Goal: Task Accomplishment & Management: Manage account settings

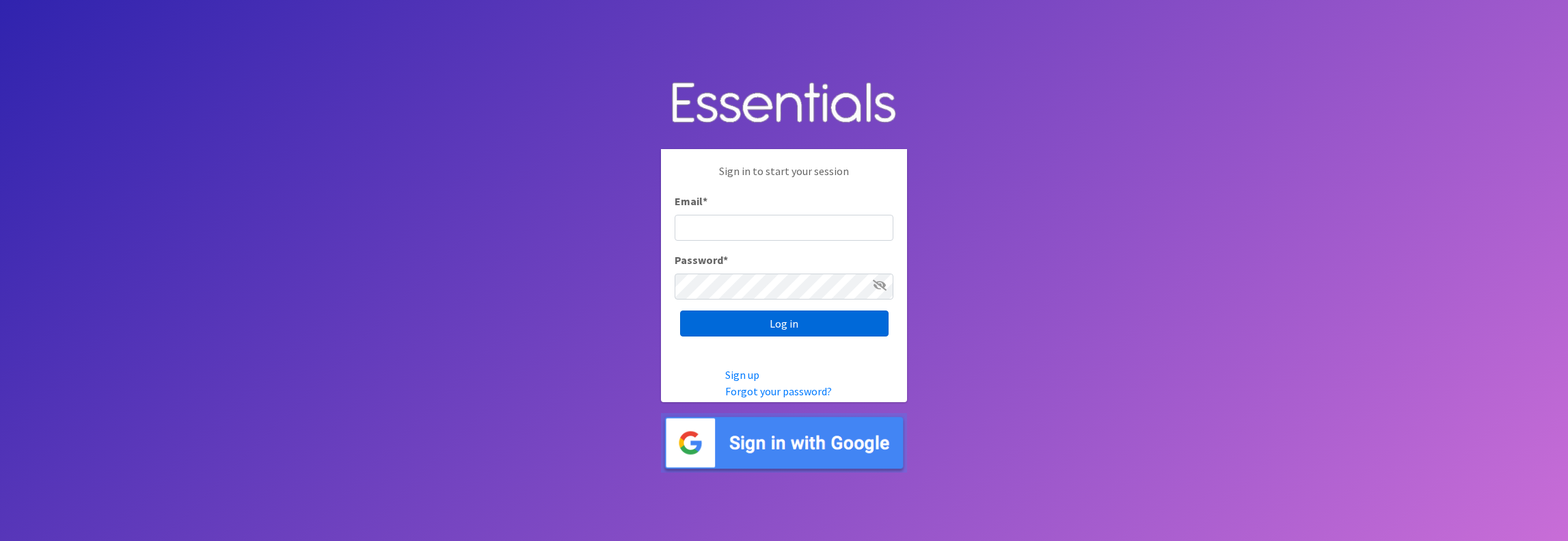
type input "[PERSON_NAME][EMAIL_ADDRESS][DOMAIN_NAME]"
click at [793, 329] on input "Log in" at bounding box center [784, 324] width 208 height 26
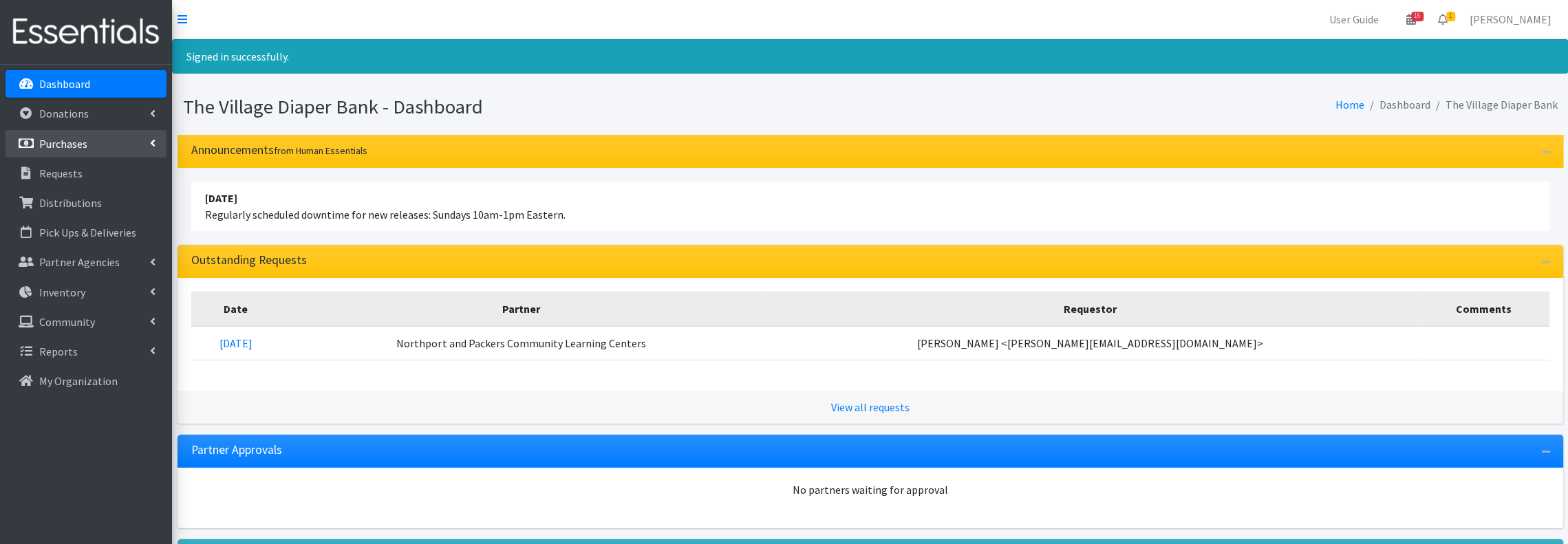
click at [103, 141] on link "Purchases" at bounding box center [86, 144] width 161 height 28
click at [90, 169] on link "All Purchases" at bounding box center [86, 174] width 161 height 28
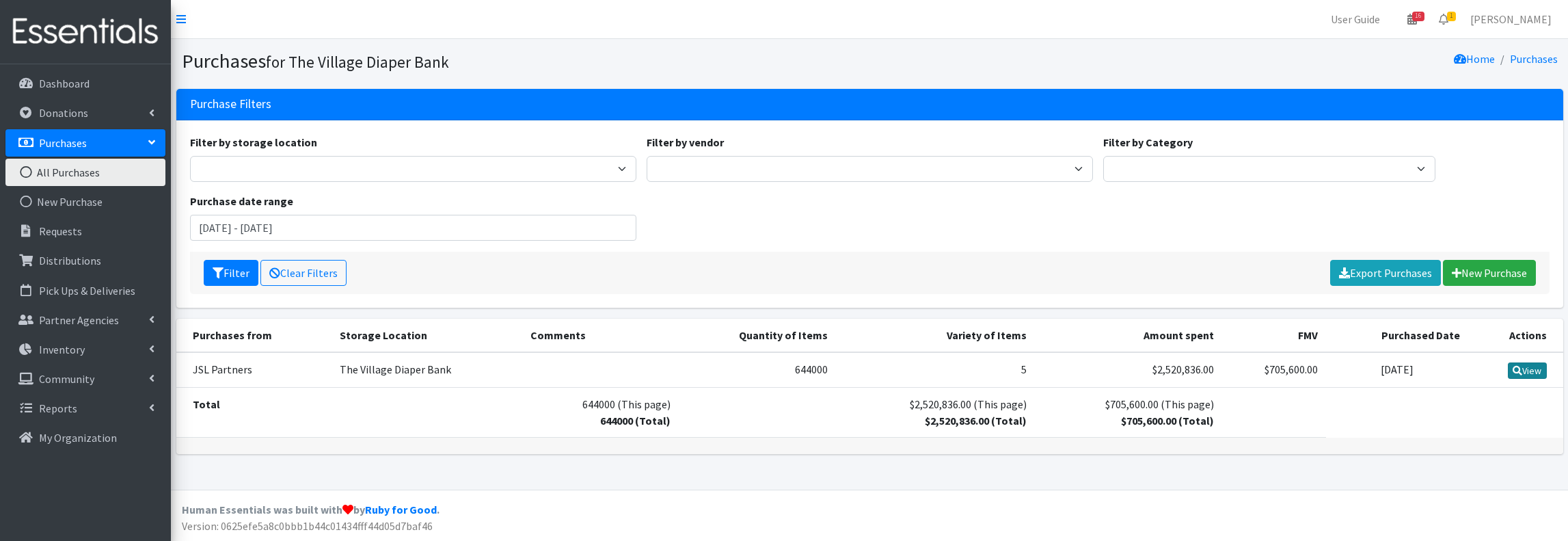
click at [1526, 370] on link "View" at bounding box center [1527, 371] width 39 height 17
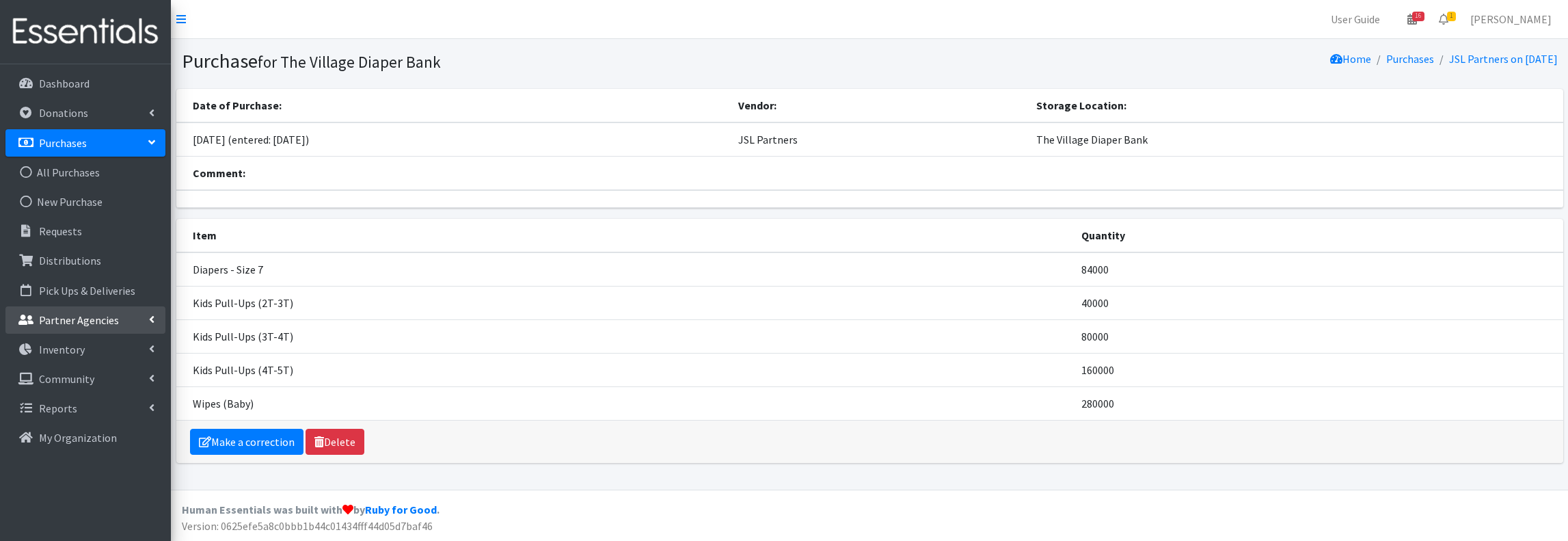
click at [68, 317] on p "Partner Agencies" at bounding box center [79, 320] width 80 height 14
click at [71, 348] on link "All Partners" at bounding box center [85, 350] width 160 height 28
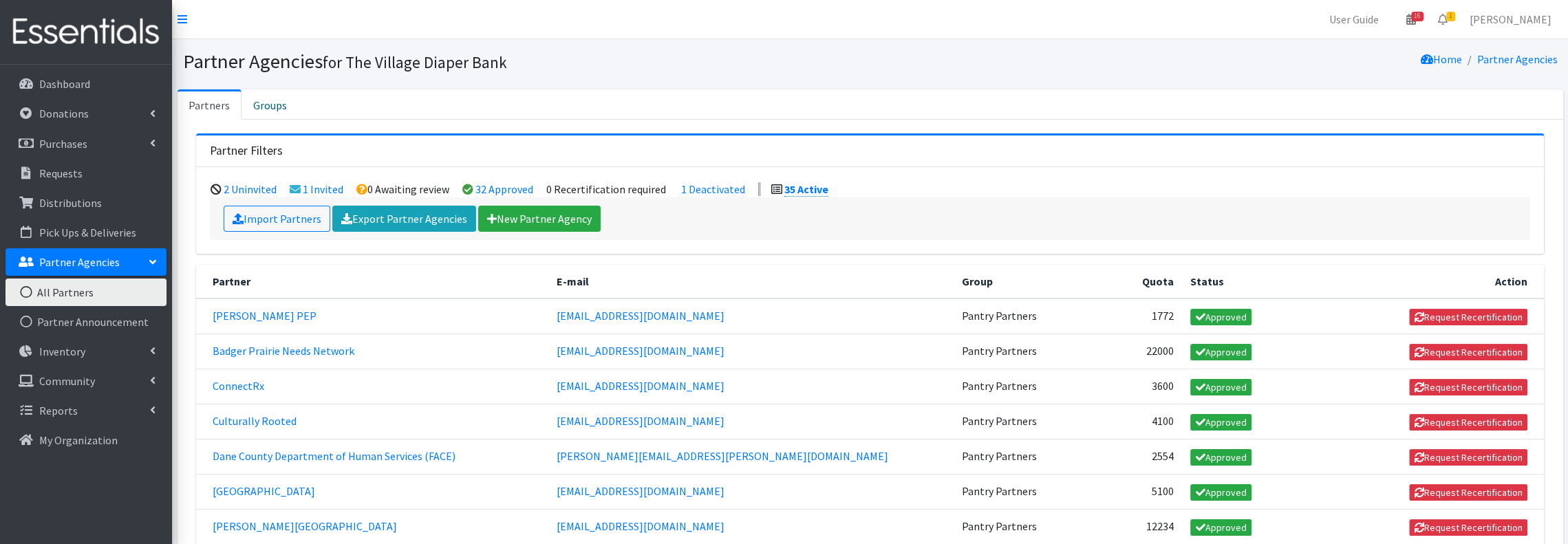
scroll to position [91, 0]
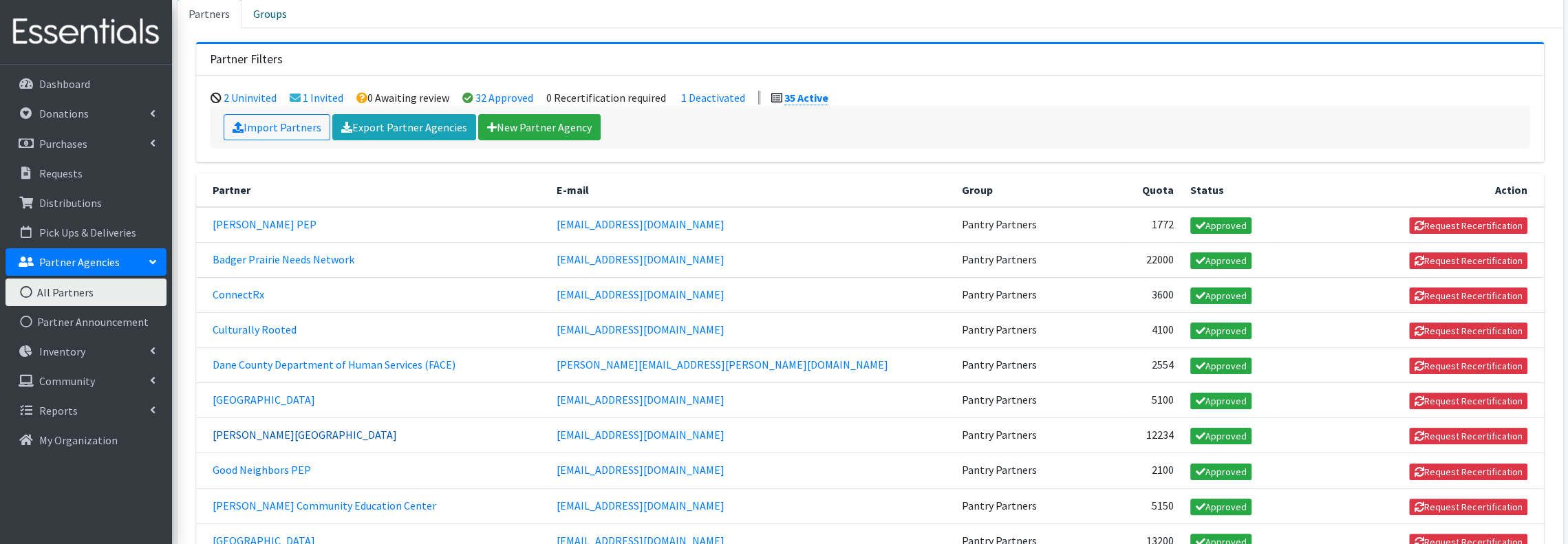
click at [298, 429] on link "[PERSON_NAME][GEOGRAPHIC_DATA]" at bounding box center [304, 434] width 184 height 14
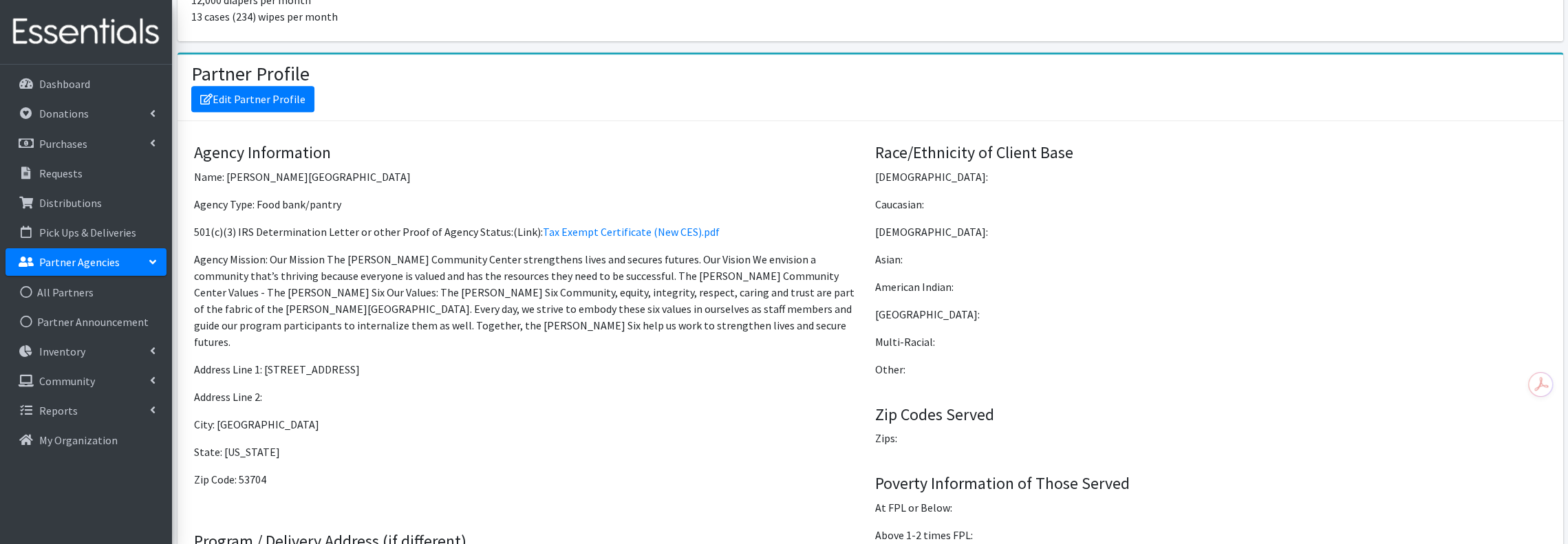
scroll to position [1100, 0]
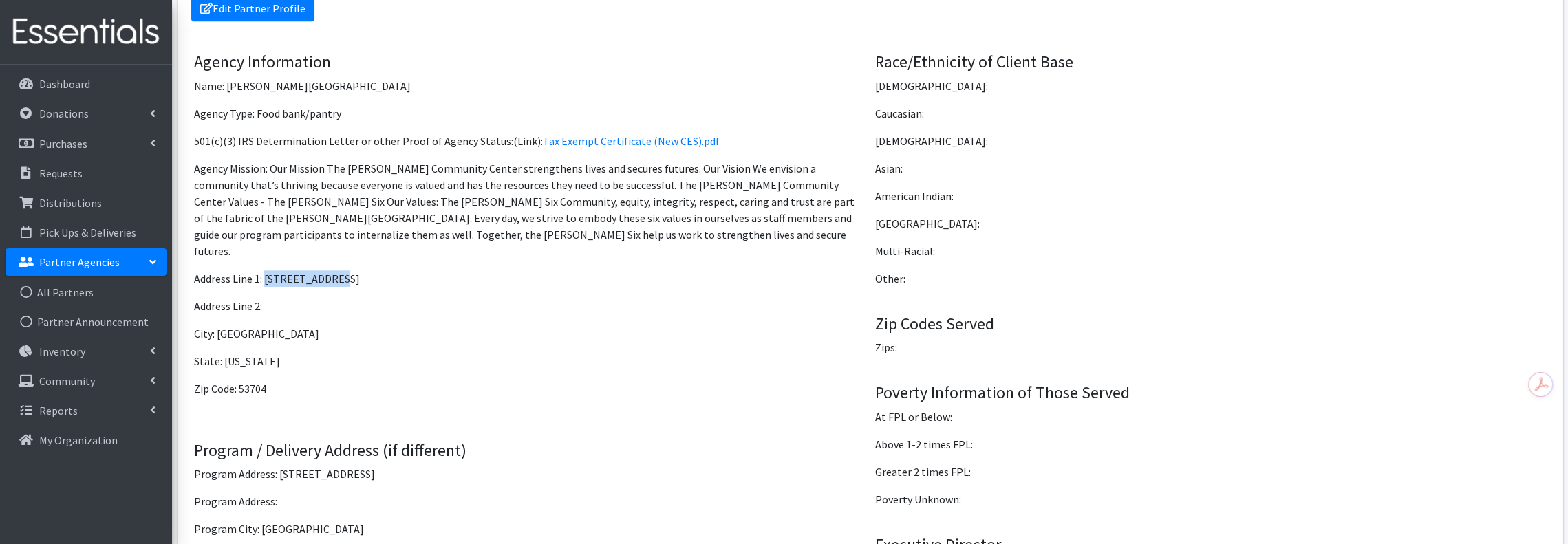
drag, startPoint x: 347, startPoint y: 259, endPoint x: 267, endPoint y: 255, distance: 80.1
click at [267, 271] on p "Address Line 1: [STREET_ADDRESS]" at bounding box center [529, 279] width 671 height 17
copy p "149 Waubesa St"
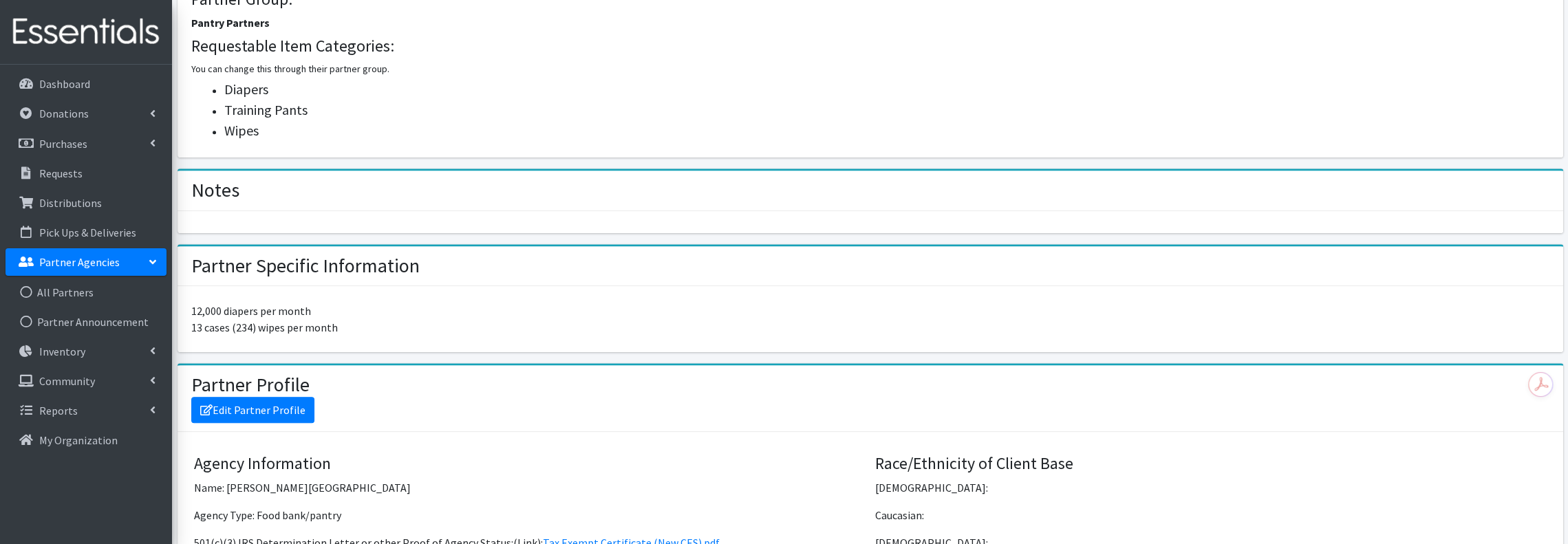
scroll to position [676, 0]
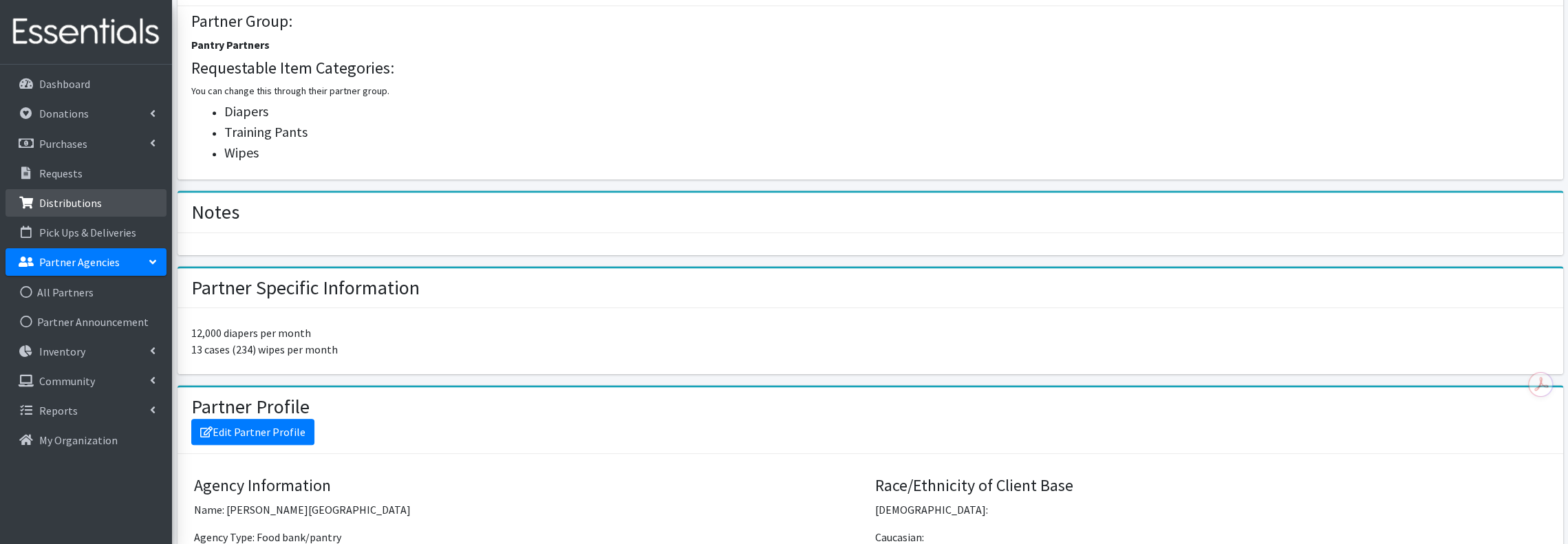
click at [81, 196] on p "Distributions" at bounding box center [70, 203] width 62 height 14
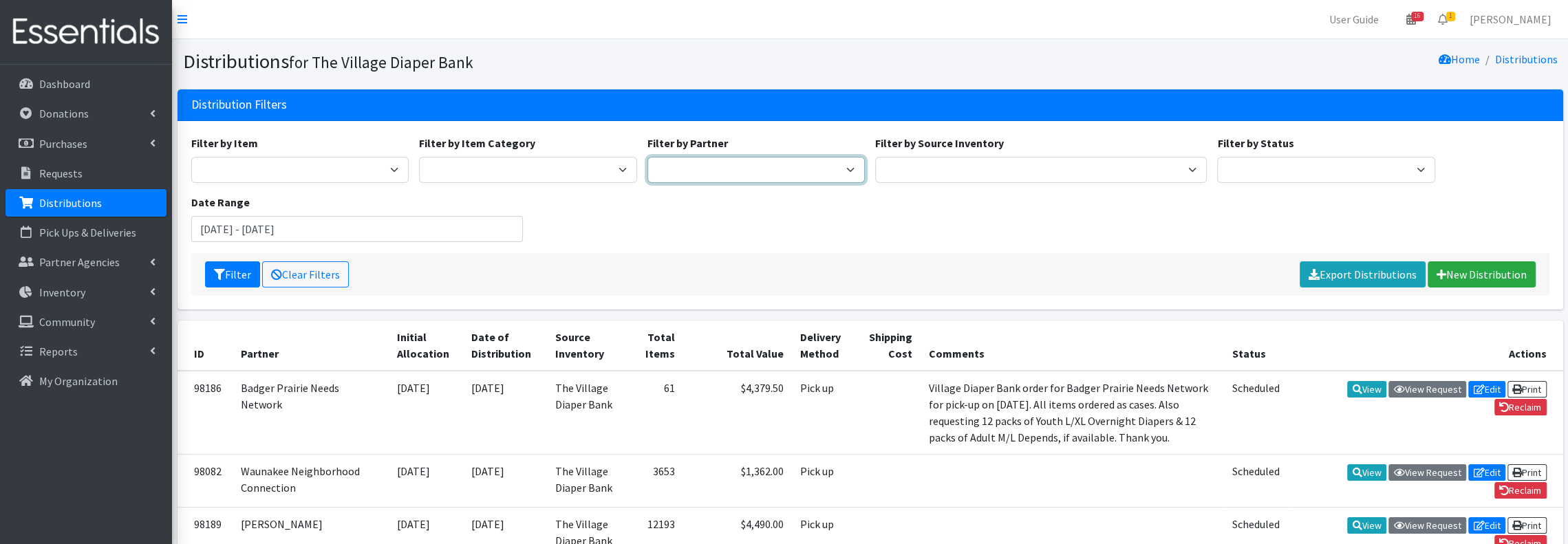
click at [854, 173] on select "[PERSON_NAME] PEP [PERSON_NAME] Prairie Needs Network ConnectRx Culturally Root…" at bounding box center [757, 170] width 218 height 26
select select "3921"
click at [648, 157] on select "[PERSON_NAME] PEP [PERSON_NAME] Prairie Needs Network ConnectRx Culturally Root…" at bounding box center [757, 170] width 218 height 26
drag, startPoint x: 218, startPoint y: 265, endPoint x: 228, endPoint y: 265, distance: 10.0
click at [221, 266] on button "Filter" at bounding box center [232, 274] width 55 height 26
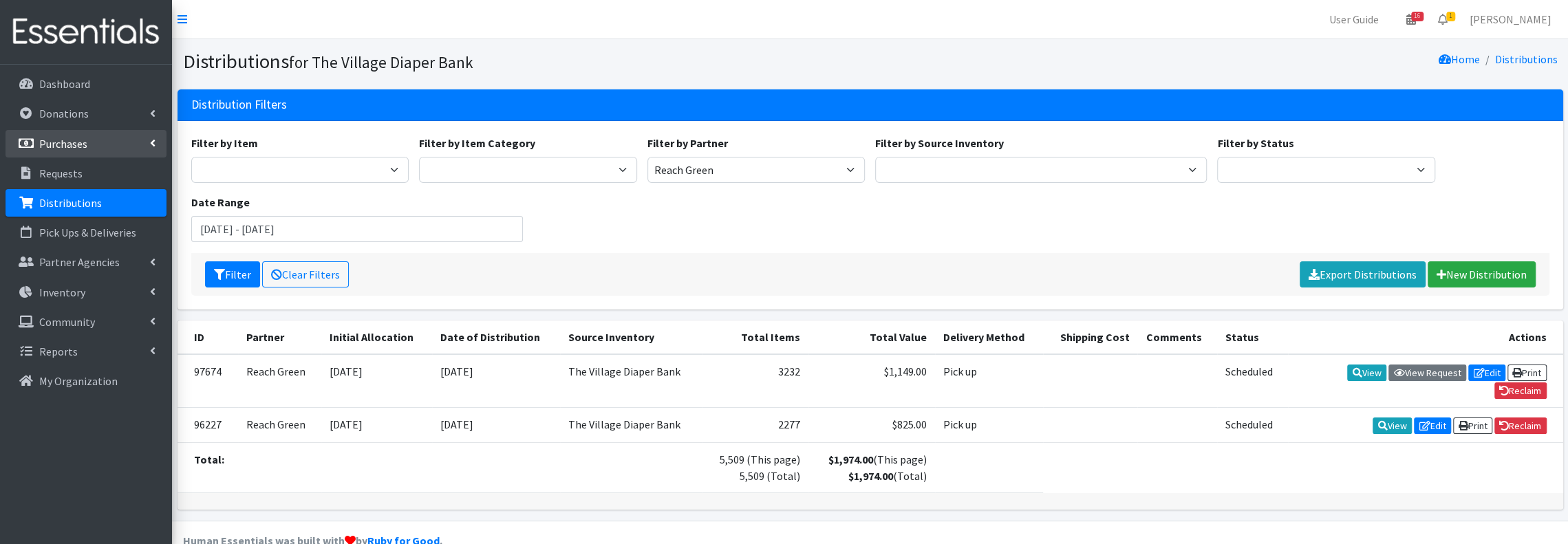
click at [64, 141] on p "Purchases" at bounding box center [63, 143] width 48 height 14
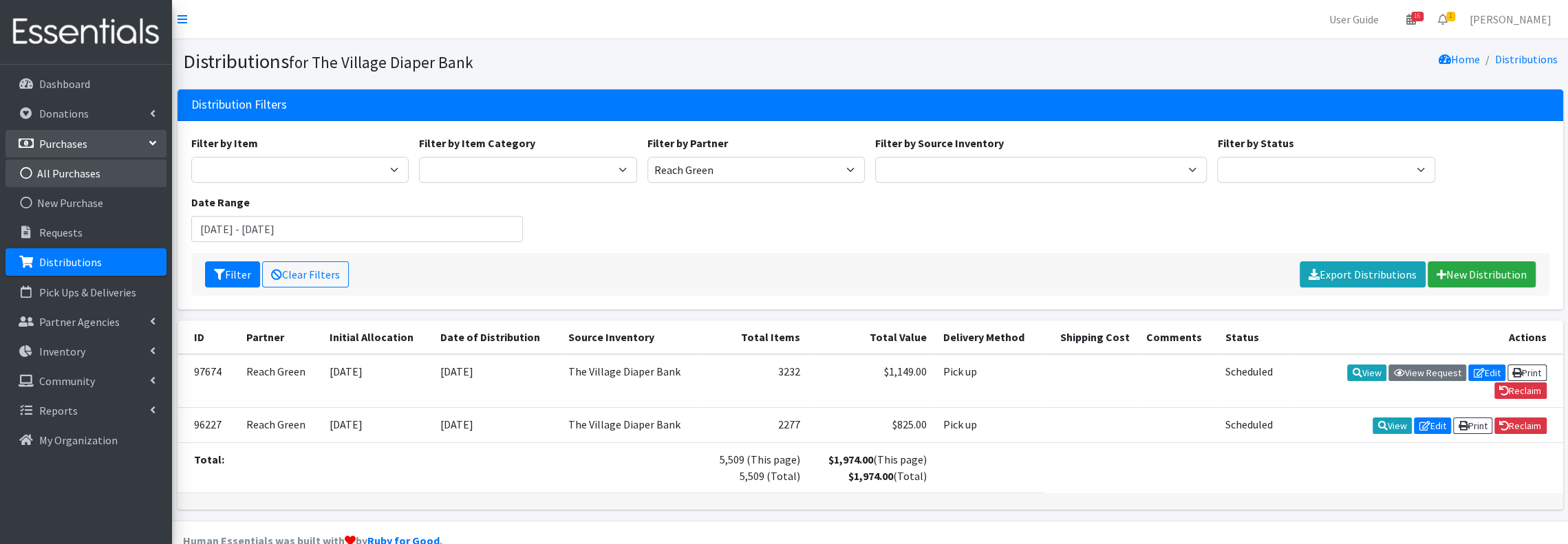
click at [55, 173] on link "All Purchases" at bounding box center [86, 174] width 161 height 28
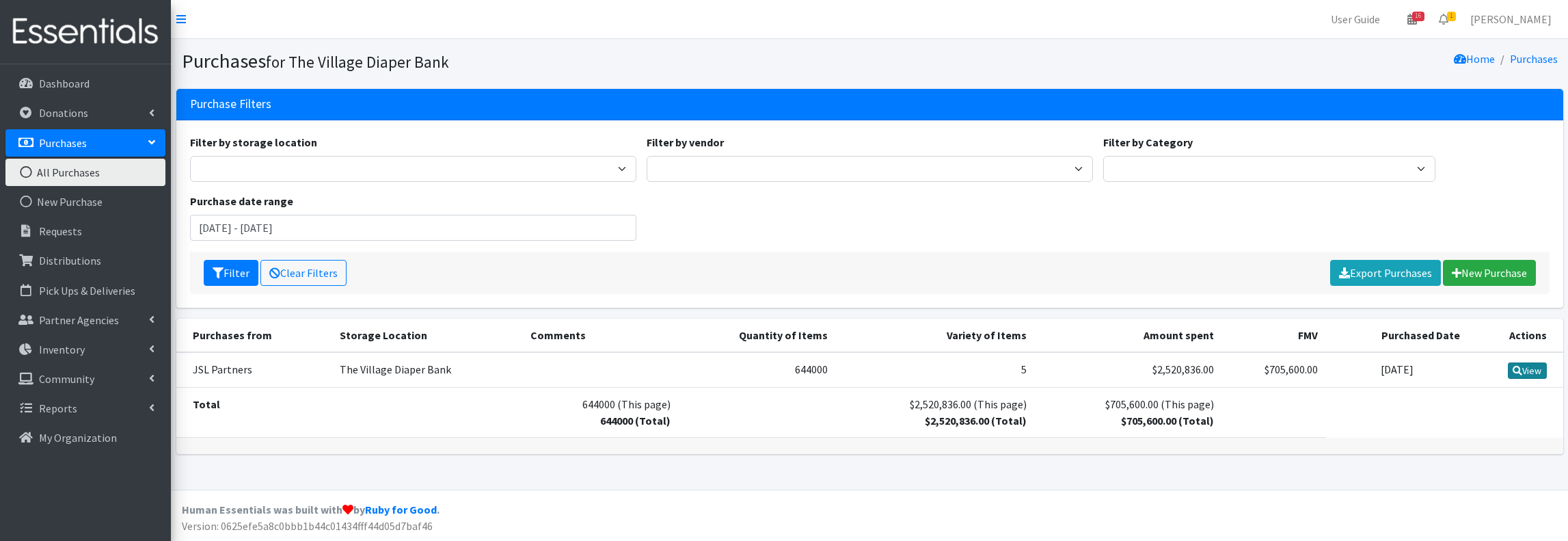
click at [1525, 367] on link "View" at bounding box center [1527, 371] width 39 height 17
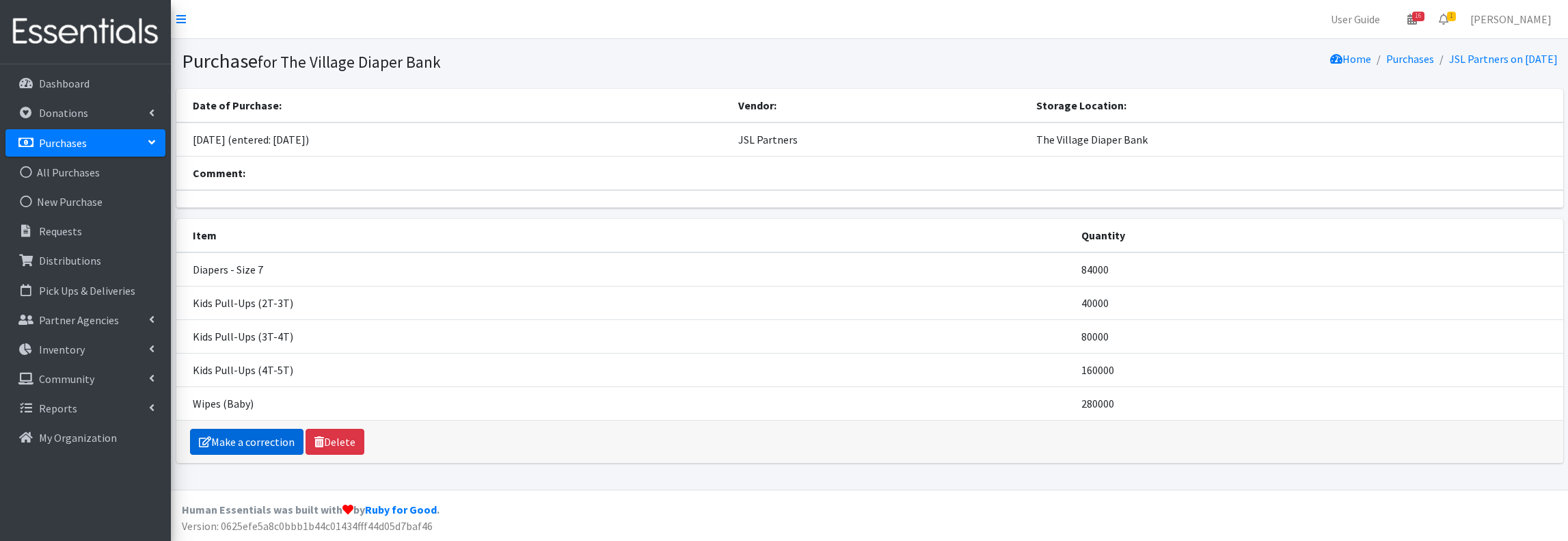
click at [271, 441] on link "Make a correction" at bounding box center [247, 442] width 114 height 26
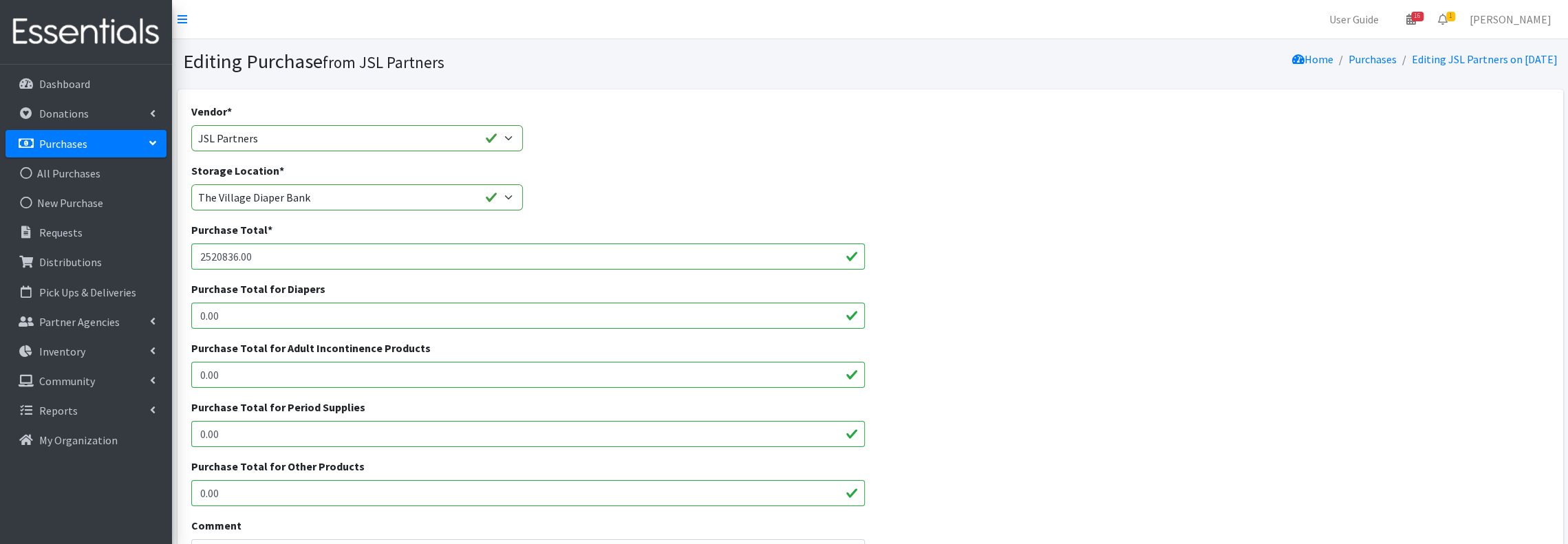
click at [281, 255] on input "2520836.00" at bounding box center [529, 257] width 675 height 26
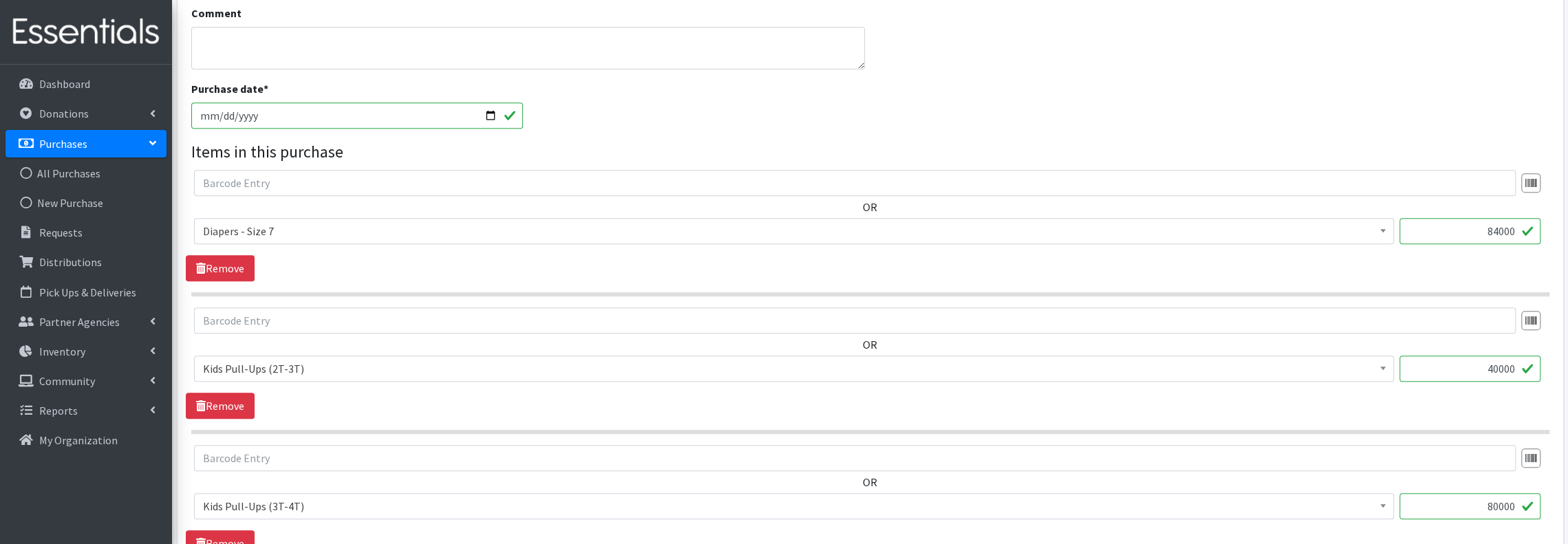
scroll to position [550, 0]
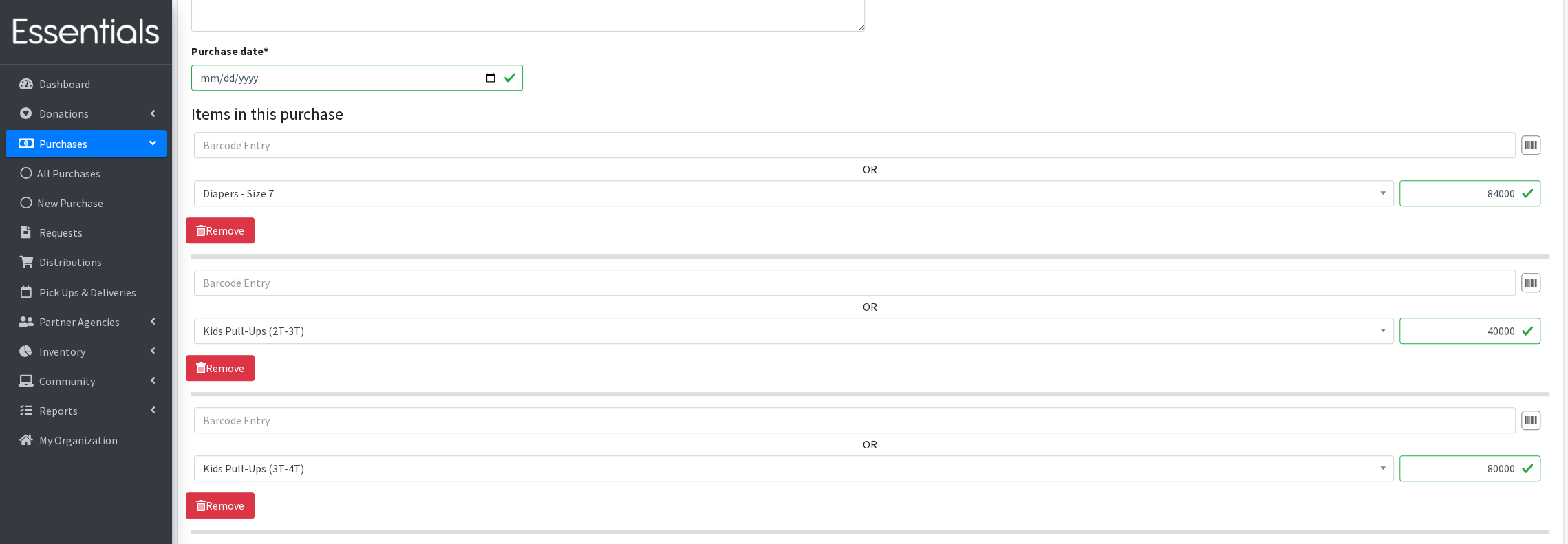
type input "25208.36"
click at [1429, 192] on input "84000" at bounding box center [1470, 193] width 141 height 26
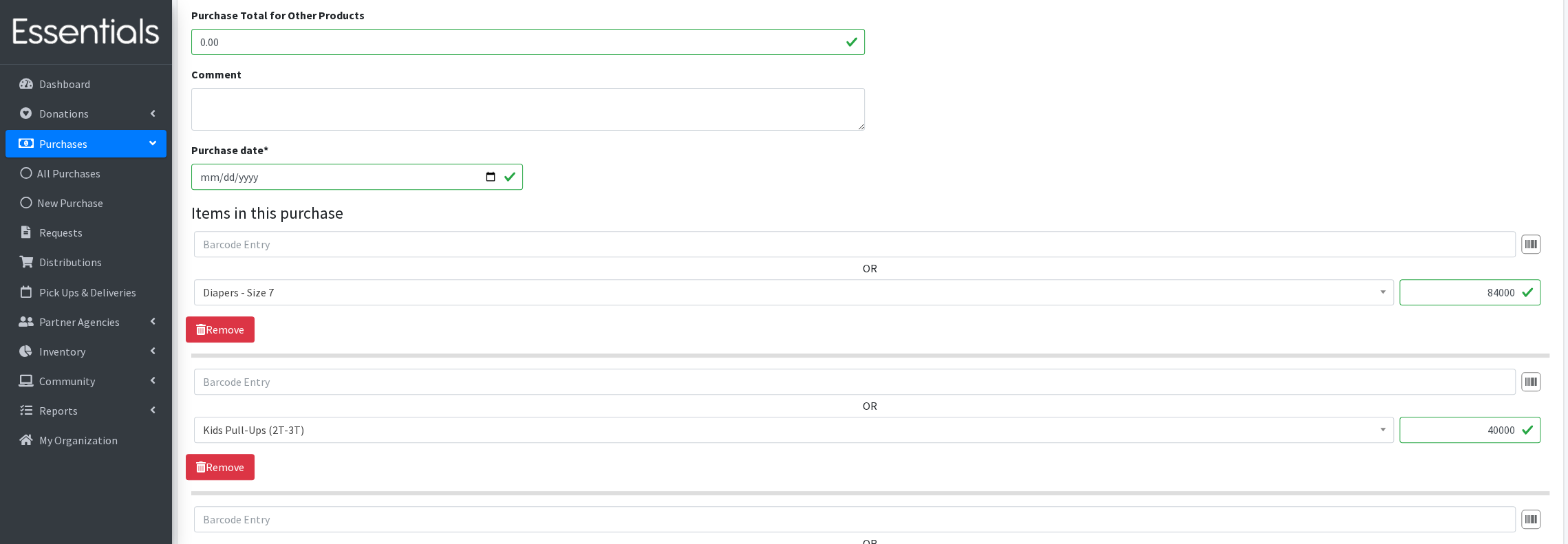
scroll to position [458, 0]
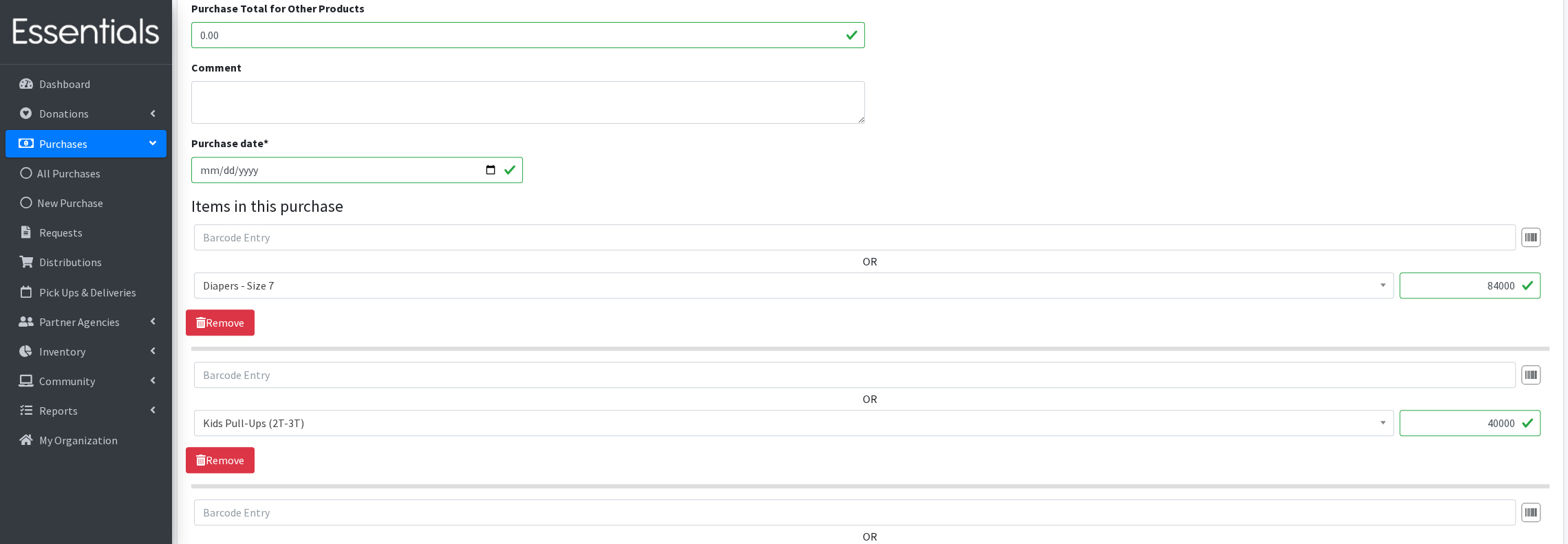
drag, startPoint x: 1474, startPoint y: 280, endPoint x: 1576, endPoint y: 281, distance: 102.0
click at [1567, 278] on html "User Guide 16 16 Pick-ups remaining this week View Calendar 1 1 Requests 0 Part…" at bounding box center [784, 379] width 1568 height 1674
type input "16800"
click at [1462, 430] on input "40000" at bounding box center [1470, 423] width 141 height 26
drag, startPoint x: 1462, startPoint y: 430, endPoint x: 1535, endPoint y: 420, distance: 73.7
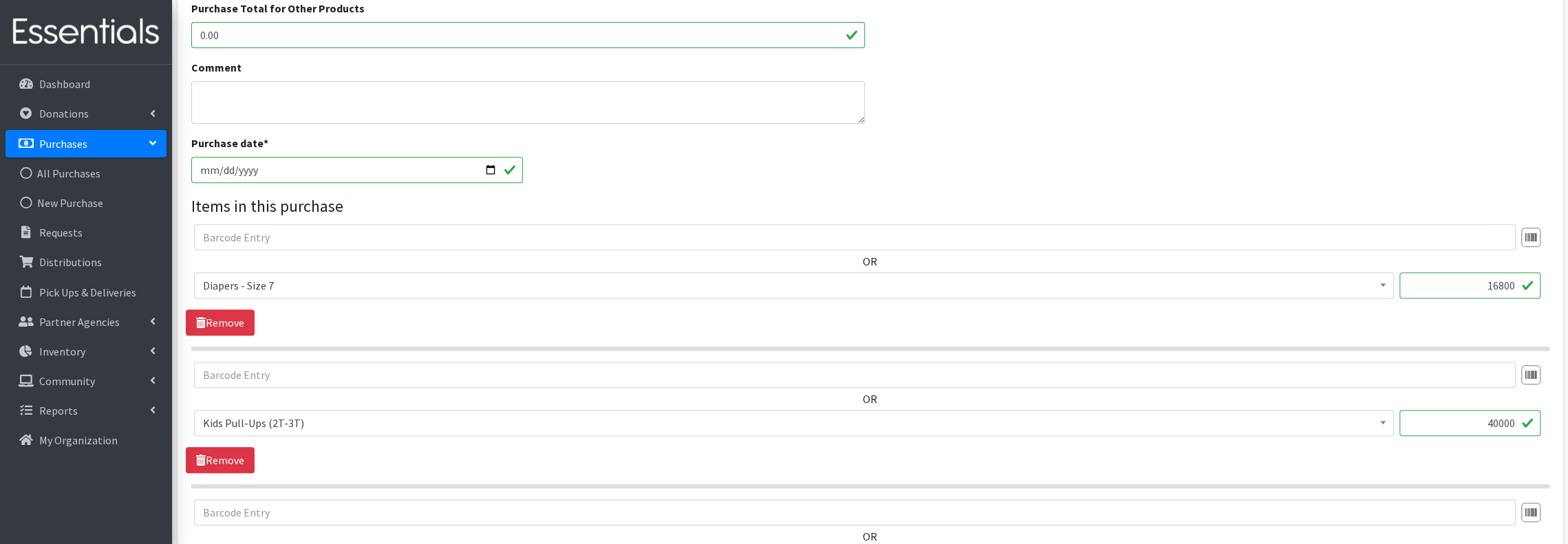
click at [1535, 420] on input "40000" at bounding box center [1470, 423] width 141 height 26
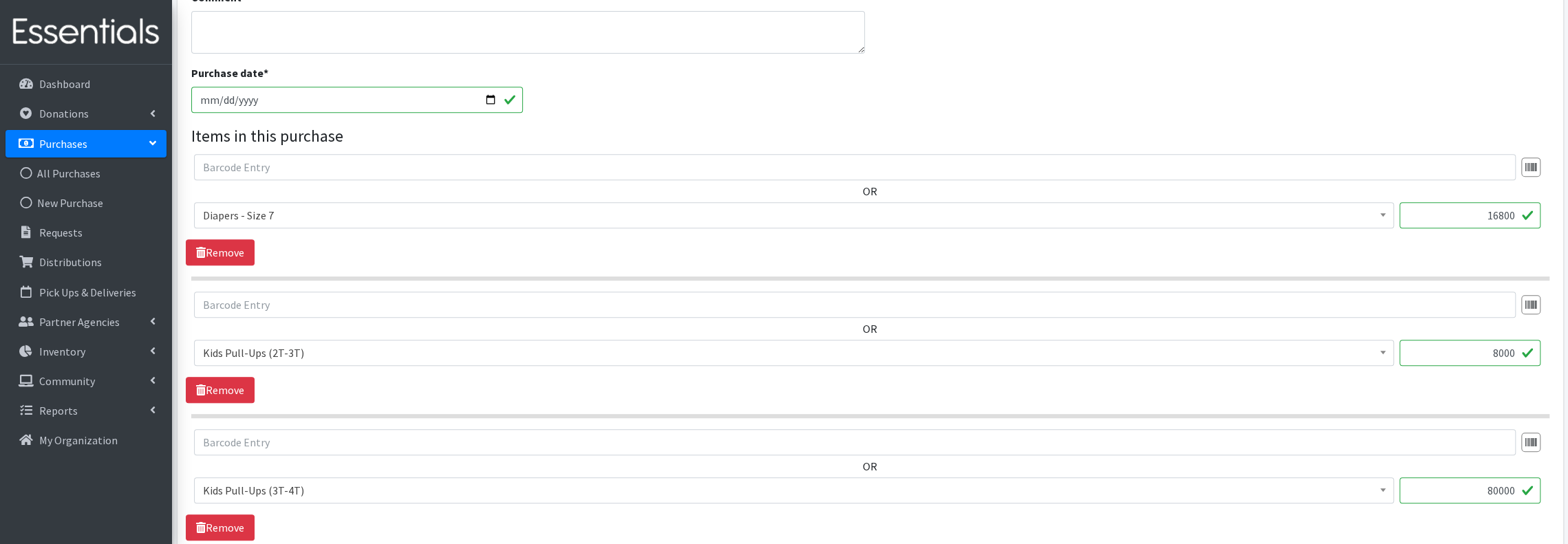
scroll to position [550, 0]
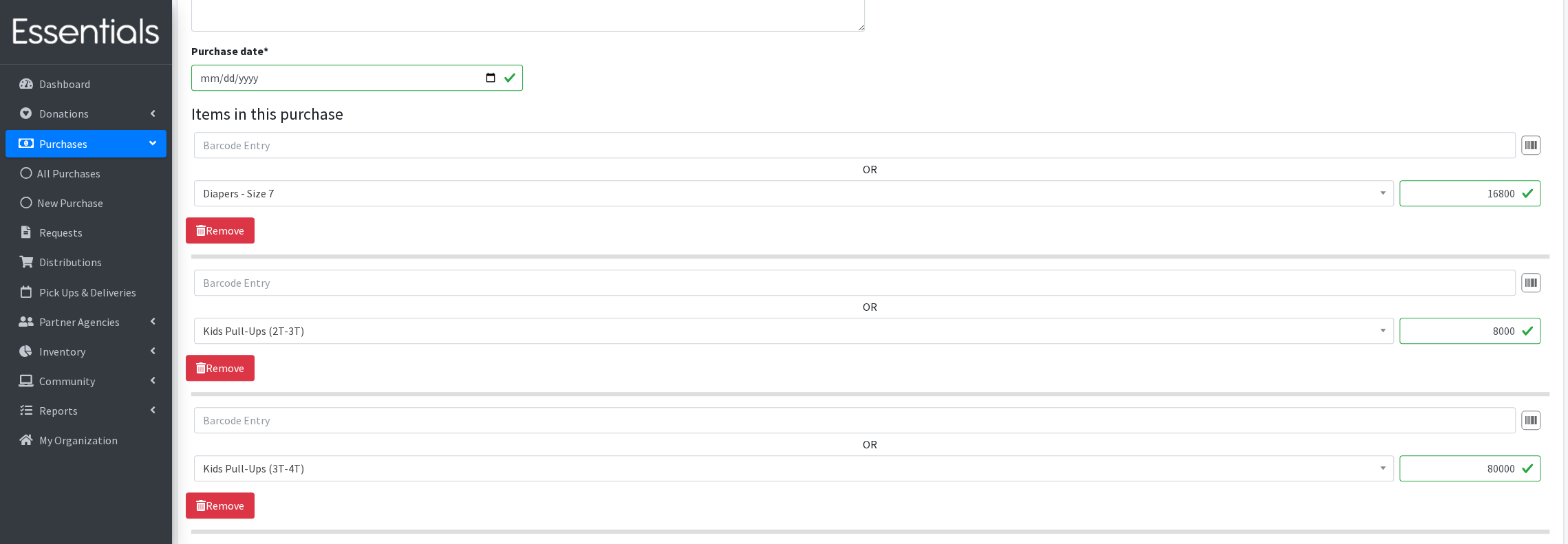
type input "8000"
drag, startPoint x: 1480, startPoint y: 461, endPoint x: 1548, endPoint y: 461, distance: 68.0
click at [1548, 461] on div "OR Box - 2T-3T Pull-ups [200 Pull-ups/8 Packs] Box - 3T-4T Pull-ups [200 Pull-u…" at bounding box center [870, 450] width 1368 height 86
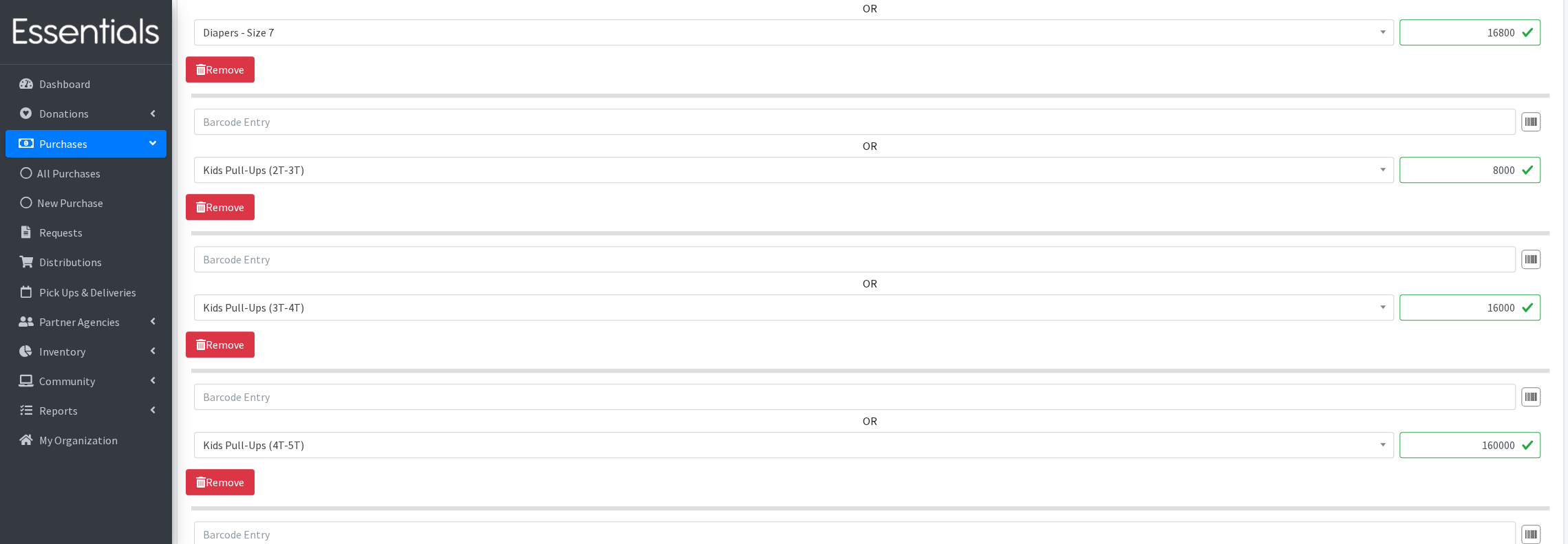
scroll to position [733, 0]
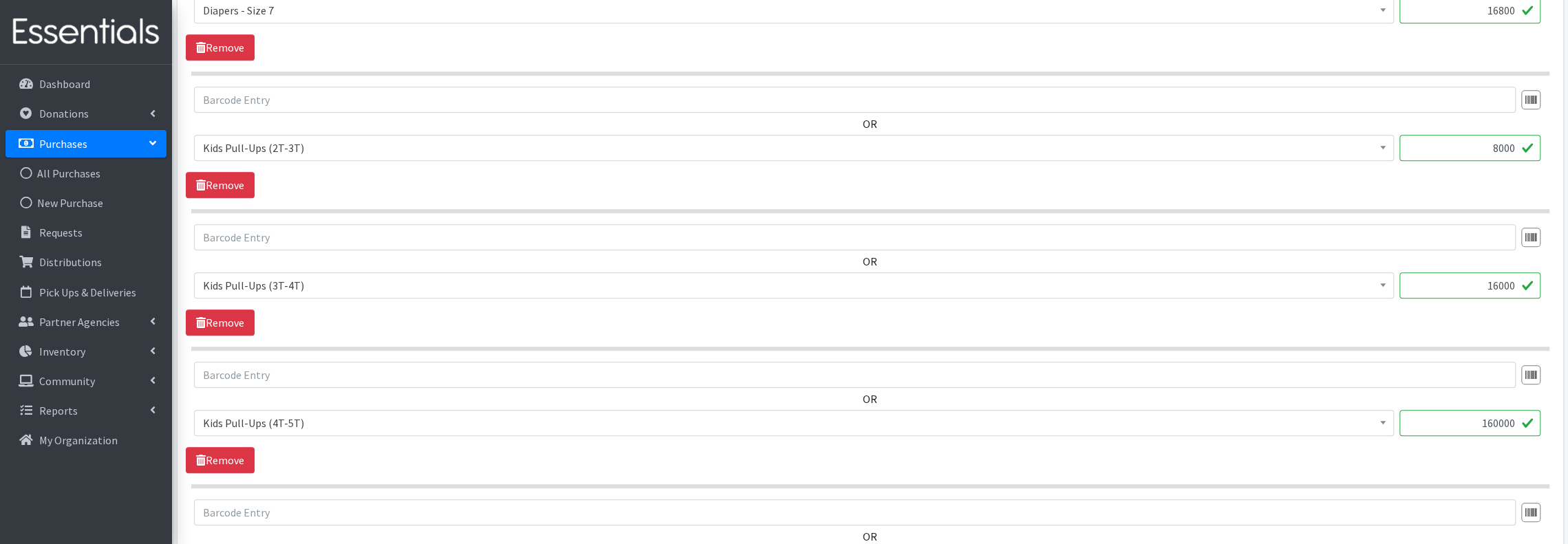
type input "16000"
drag, startPoint x: 1473, startPoint y: 421, endPoint x: 1521, endPoint y: 416, distance: 48.3
click at [1521, 416] on input "160000" at bounding box center [1470, 423] width 141 height 26
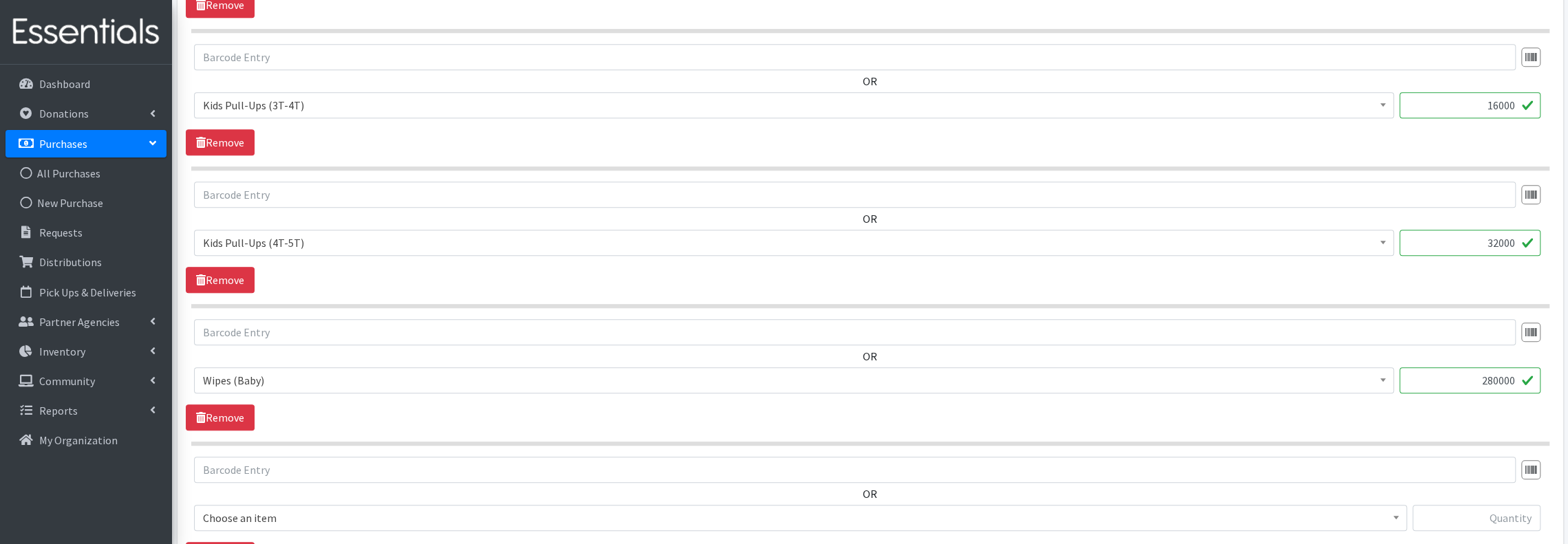
scroll to position [916, 0]
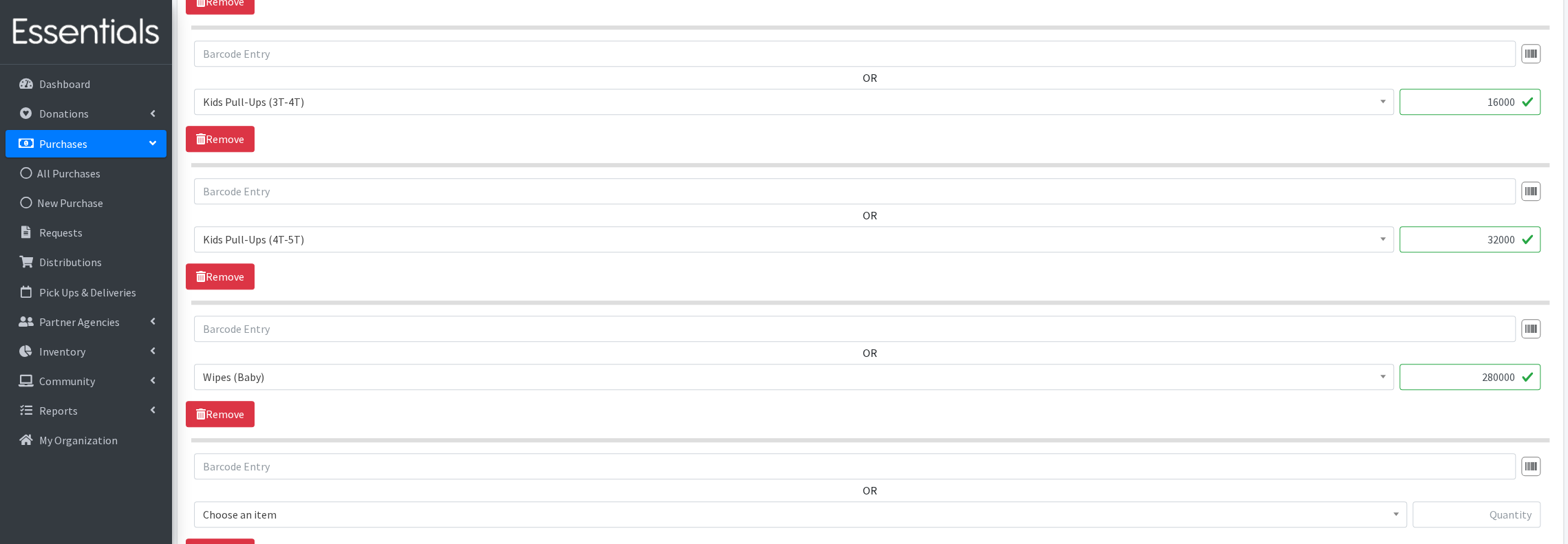
type input "32000"
drag, startPoint x: 1477, startPoint y: 371, endPoint x: 1576, endPoint y: 368, distance: 99.0
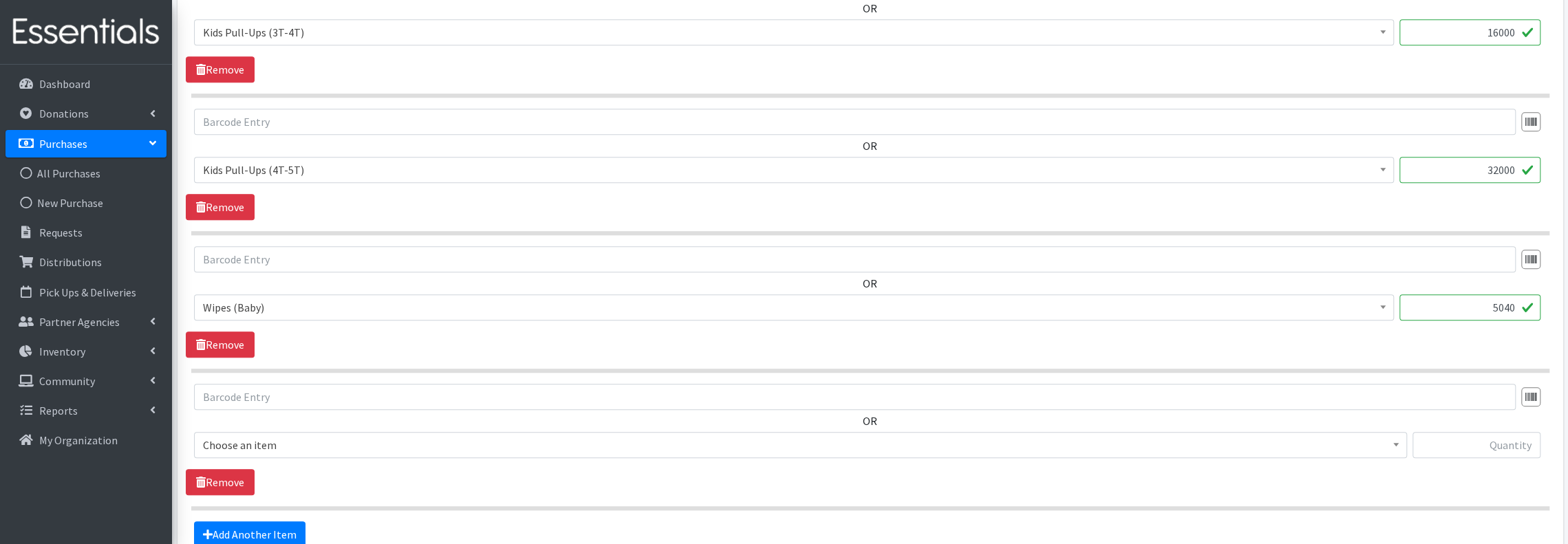
scroll to position [1008, 0]
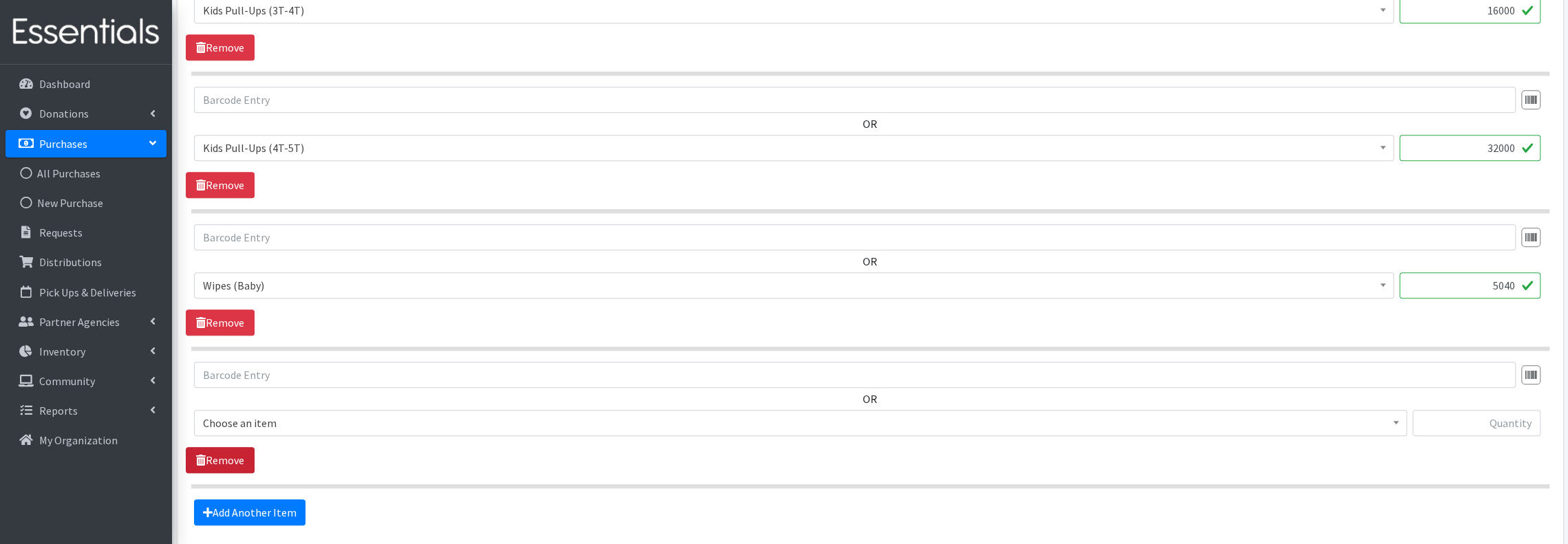
type input "5040"
click at [208, 448] on link "Remove" at bounding box center [221, 460] width 69 height 26
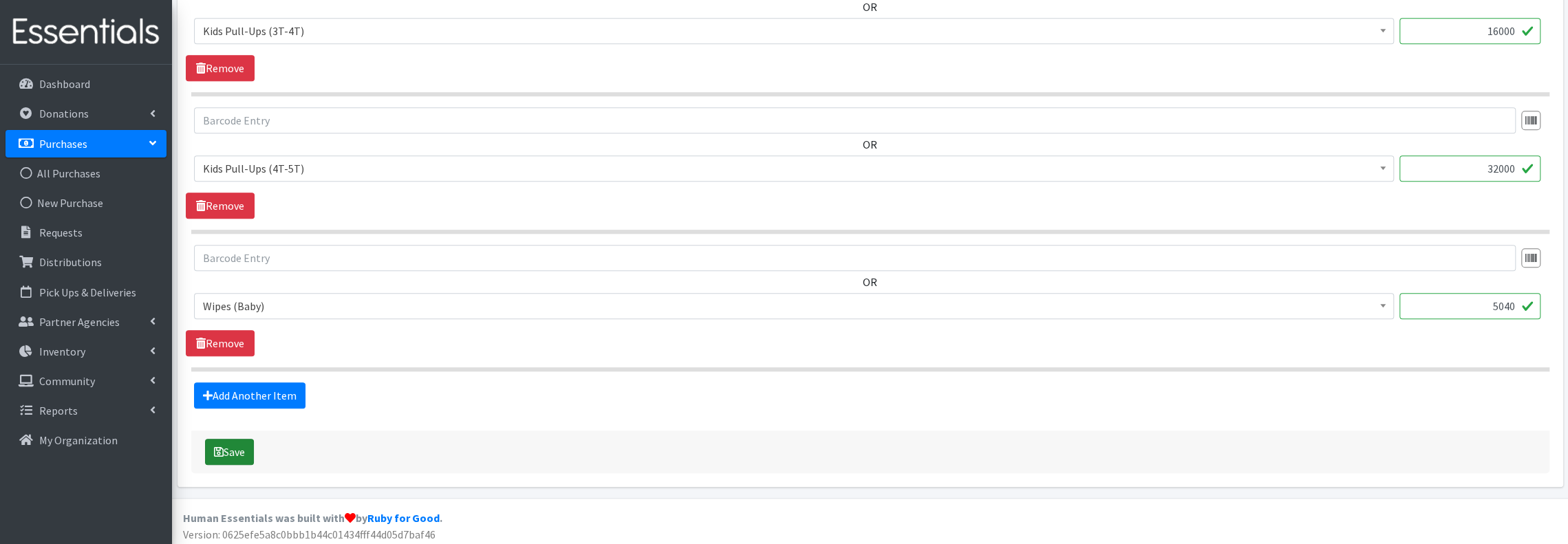
click at [230, 450] on button "Save" at bounding box center [229, 452] width 48 height 26
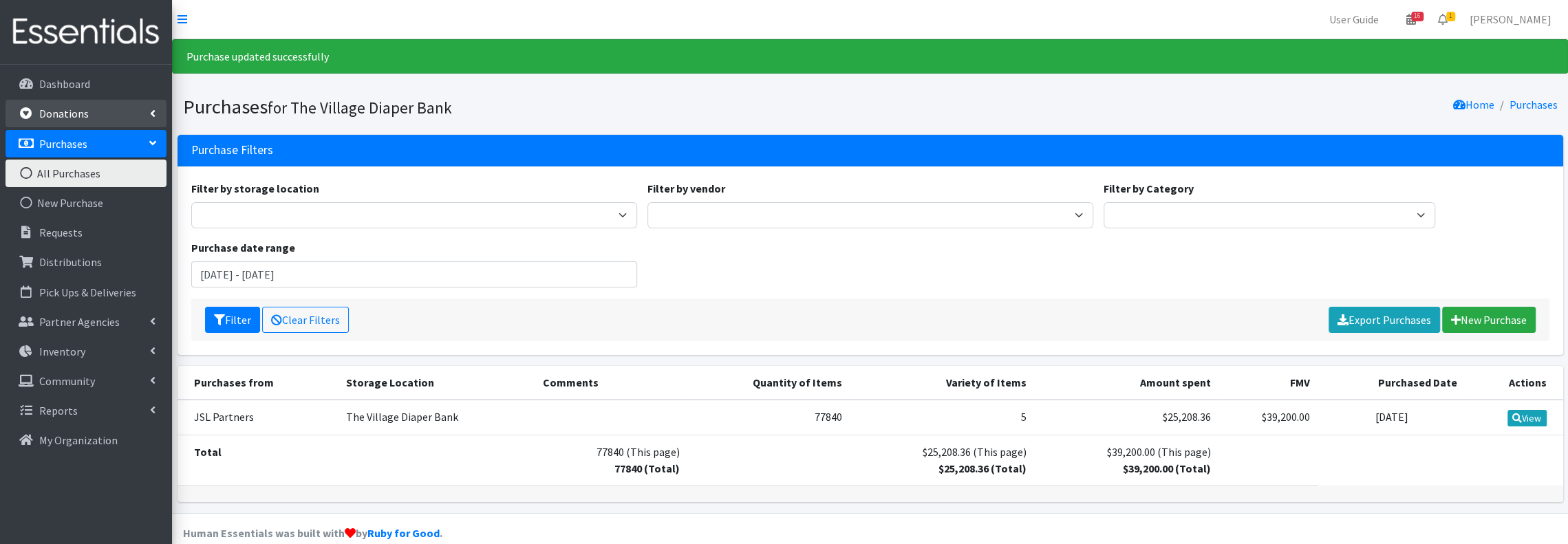
click at [87, 109] on link "Donations" at bounding box center [86, 113] width 161 height 28
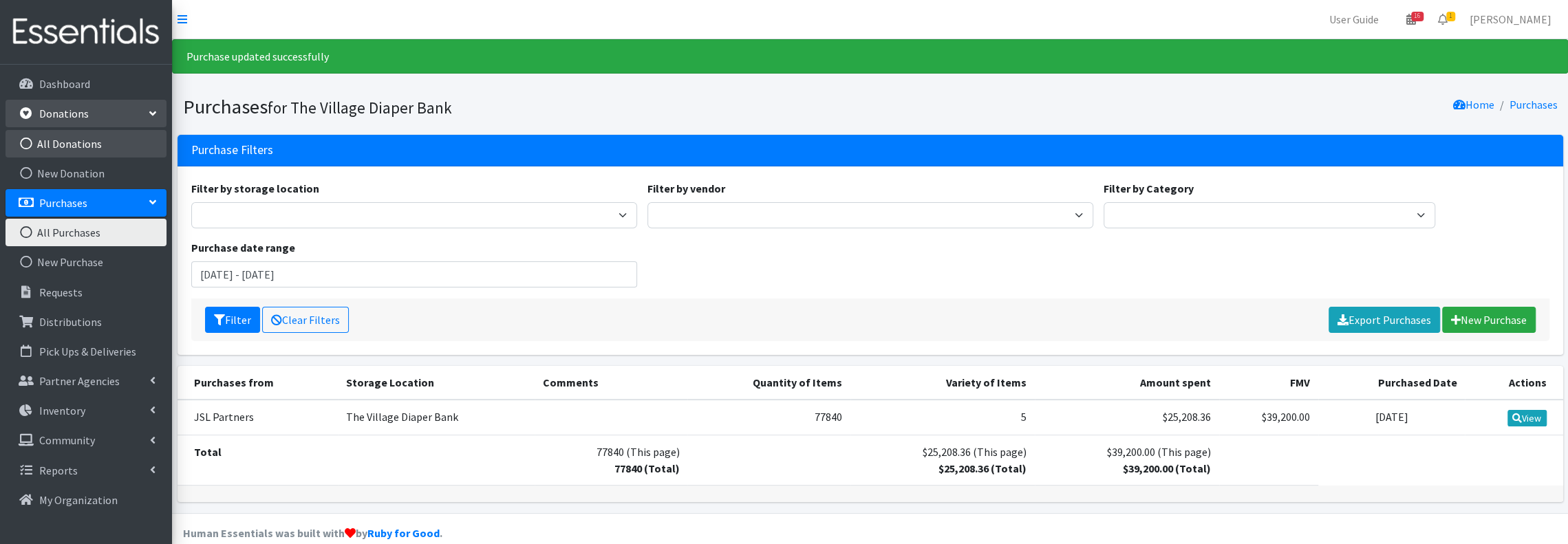
click at [99, 141] on link "All Donations" at bounding box center [86, 144] width 161 height 28
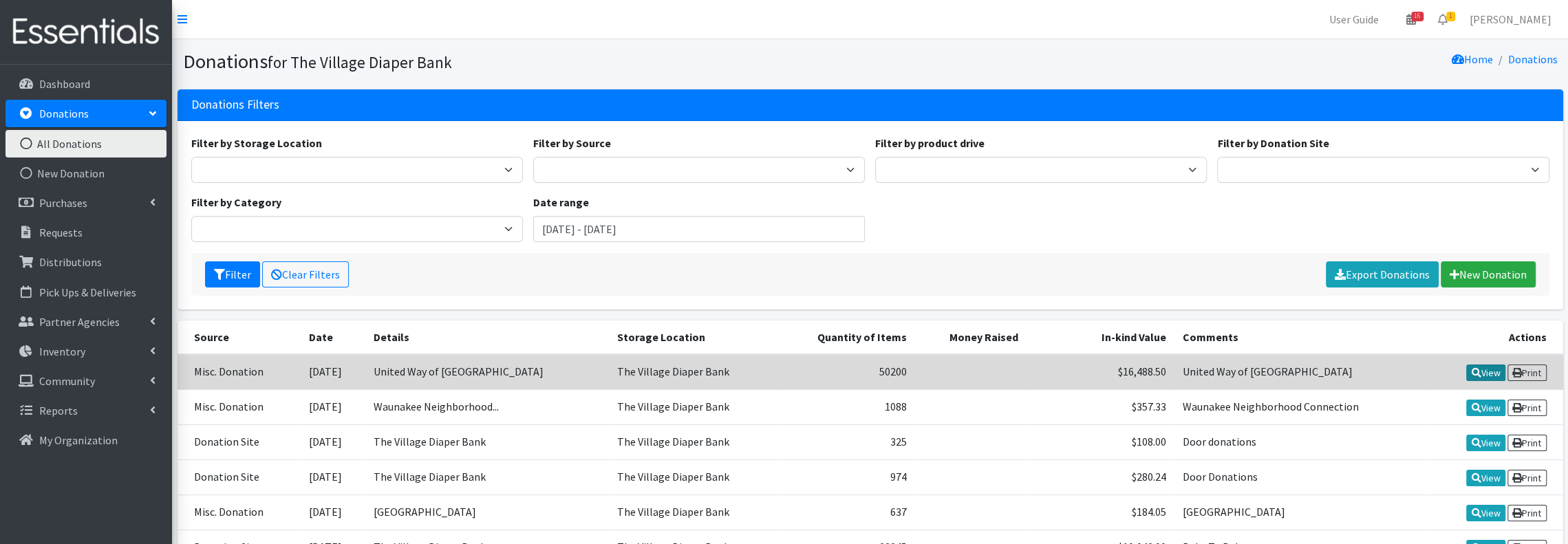
click at [1471, 371] on icon at bounding box center [1476, 373] width 9 height 9
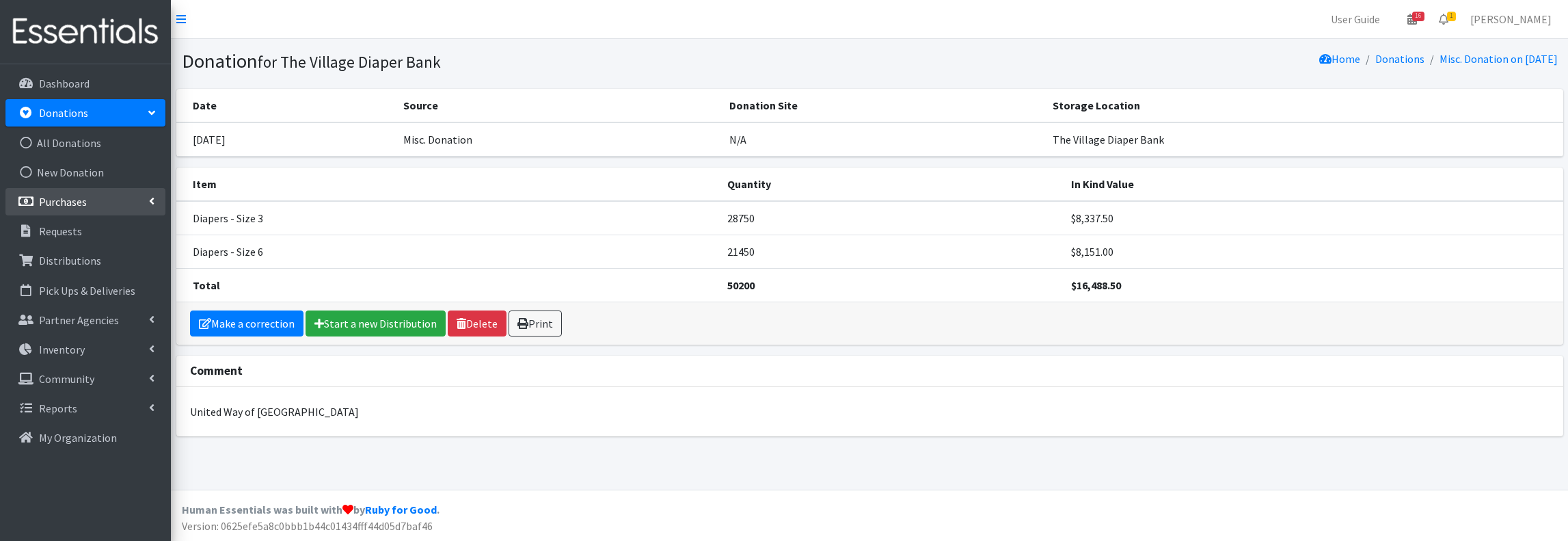
click at [78, 196] on p "Purchases" at bounding box center [63, 202] width 48 height 14
click at [69, 224] on link "All Purchases" at bounding box center [85, 231] width 160 height 28
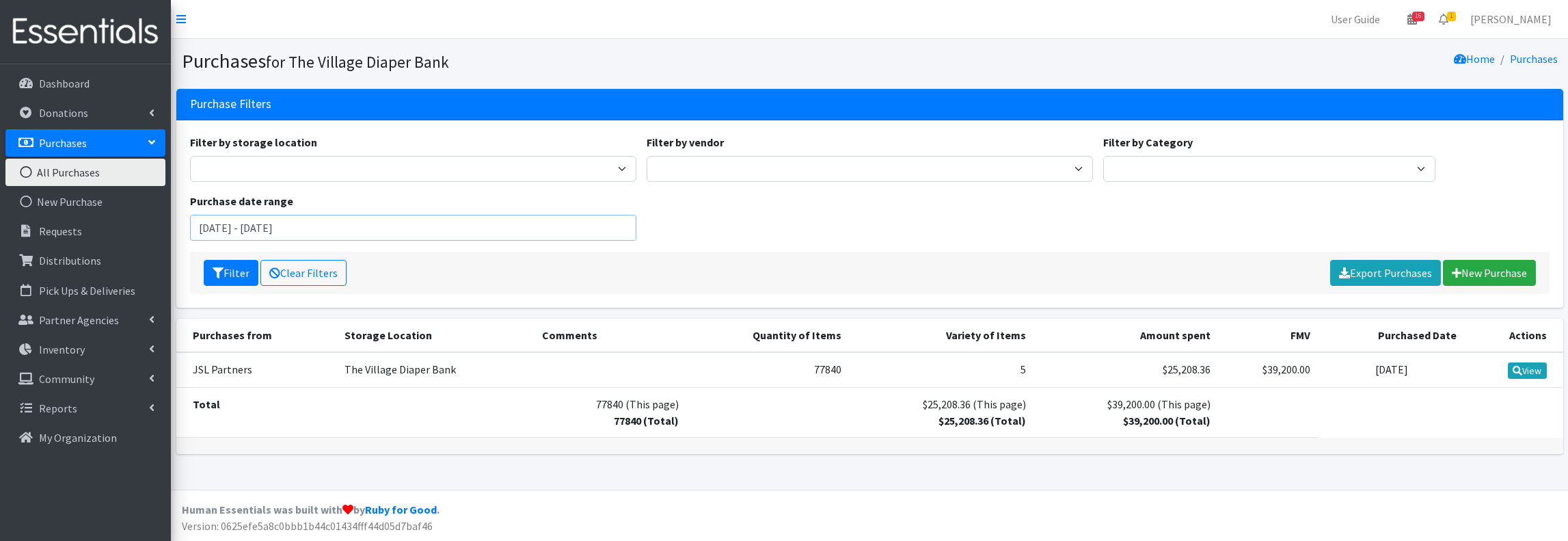
click at [417, 229] on input "[DATE] - [DATE]" at bounding box center [413, 227] width 447 height 26
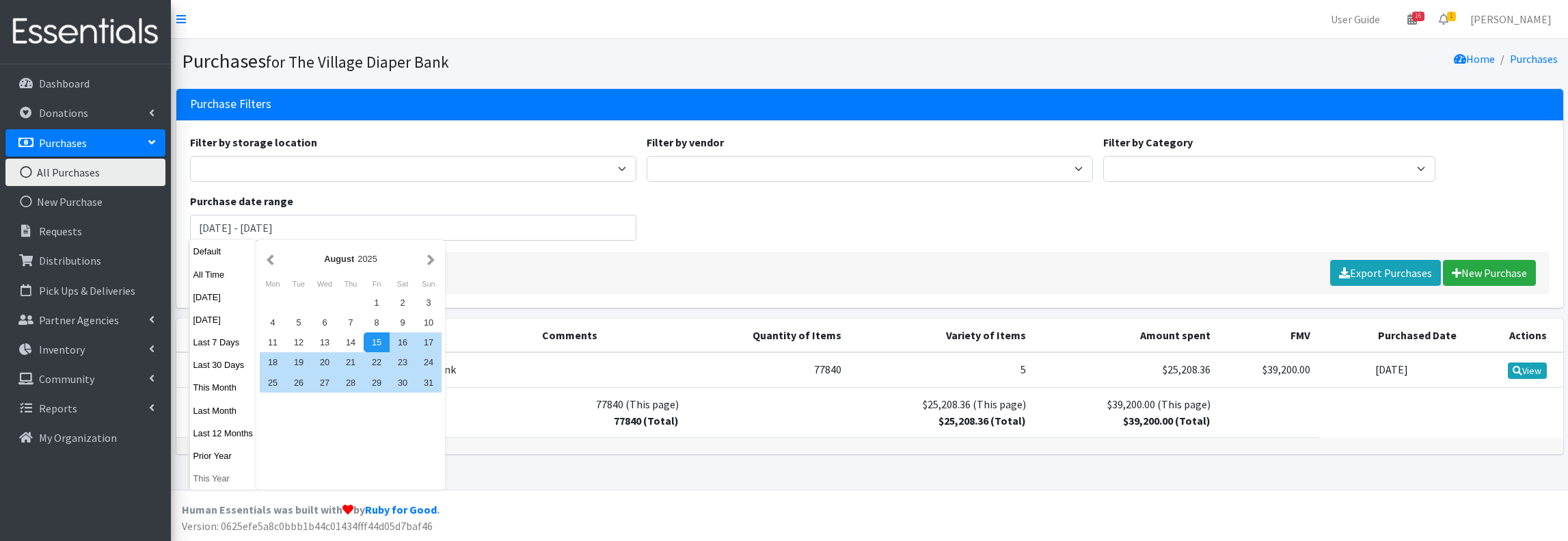
click at [207, 479] on button "This Year" at bounding box center [224, 477] width 67 height 19
type input "[DATE] - [DATE]"
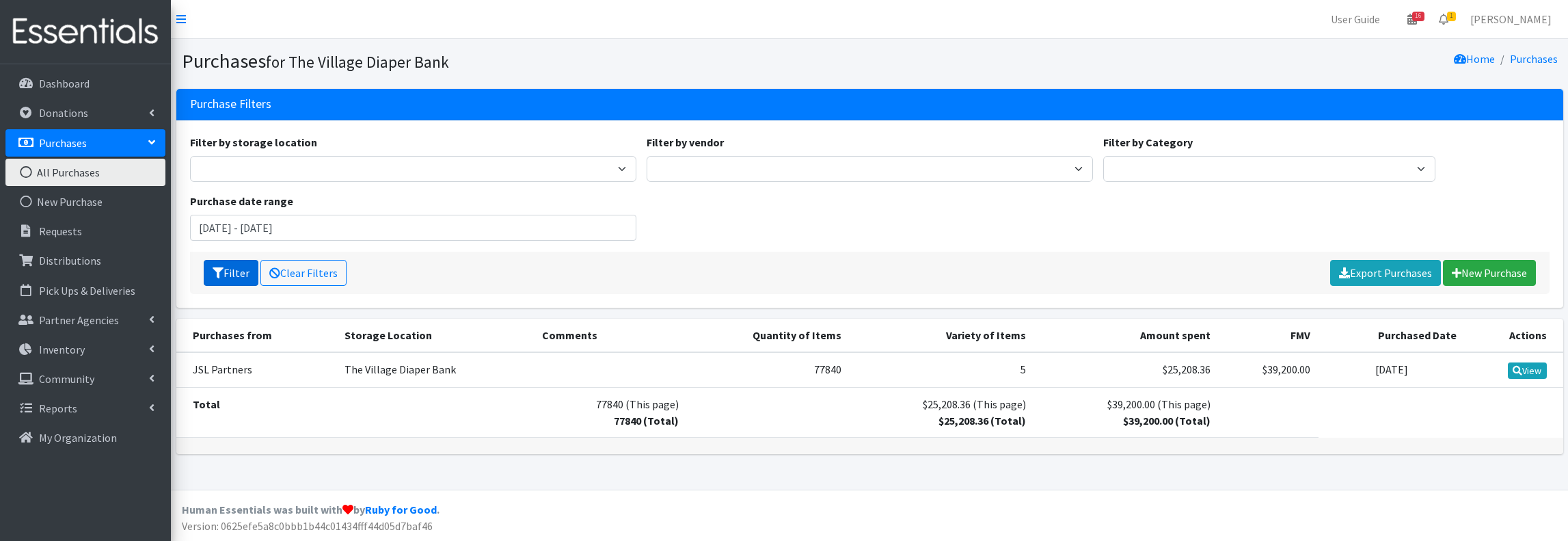
click at [235, 269] on button "Filter" at bounding box center [230, 273] width 55 height 26
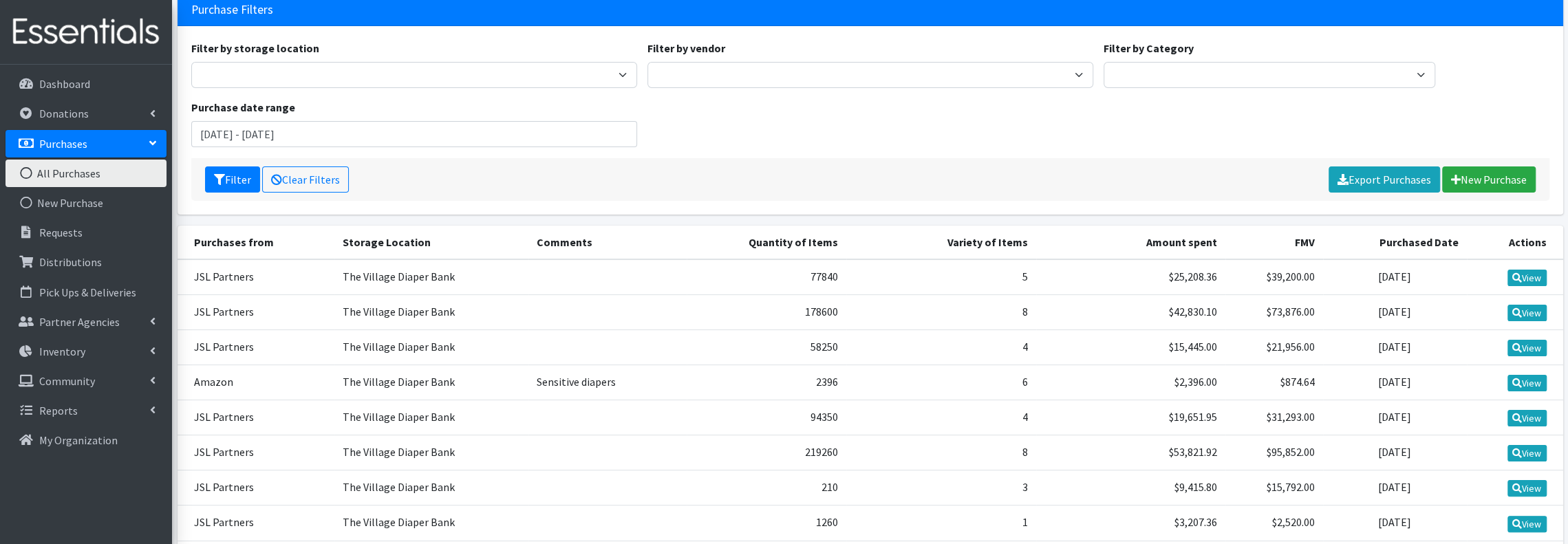
scroll to position [212, 0]
